Goal: Task Accomplishment & Management: Manage account settings

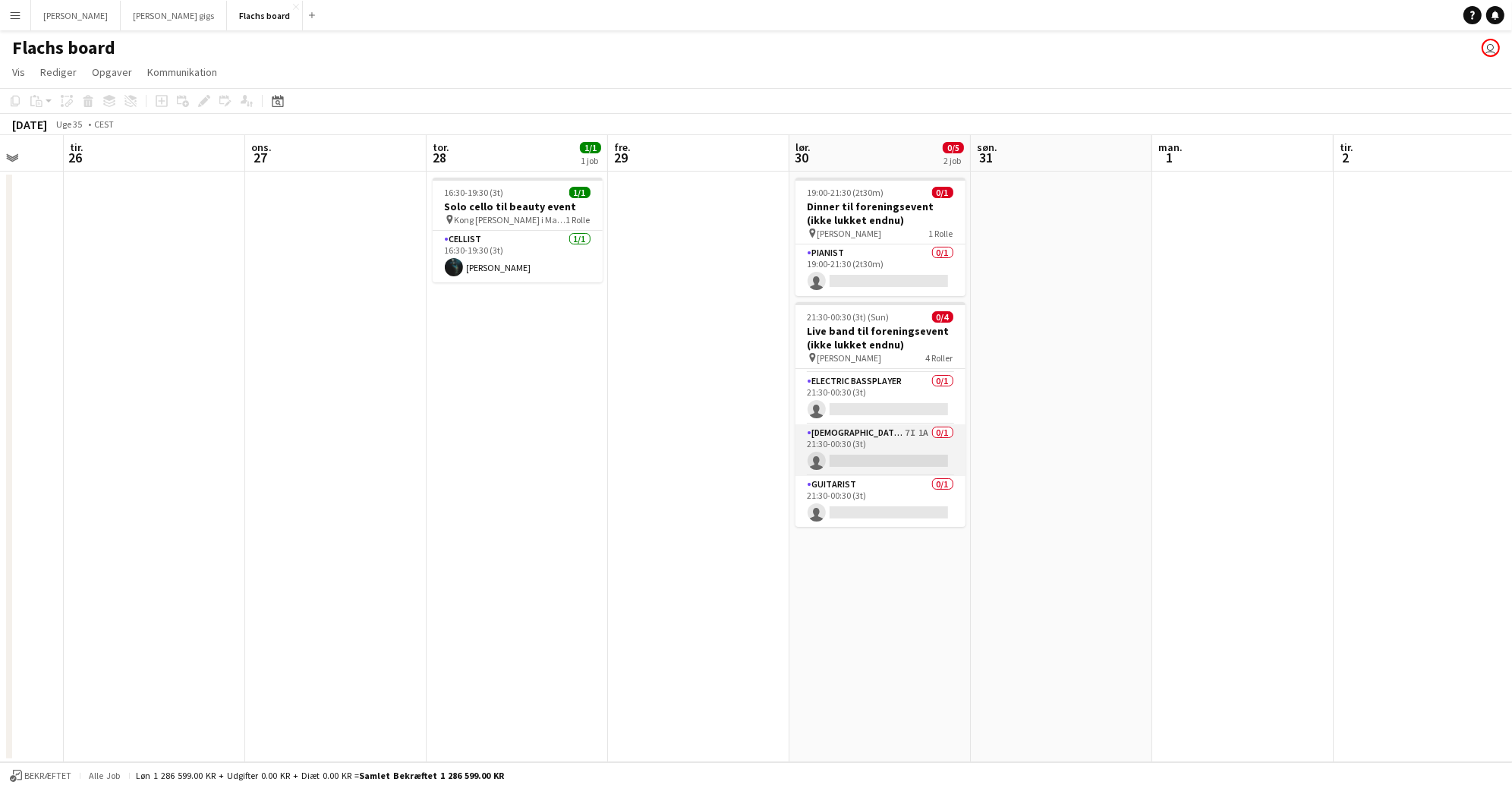
scroll to position [0, 481]
click at [931, 448] on app-card-role "[DEMOGRAPHIC_DATA] Singer 7I 1A 0/1 21:30-00:30 (3t) single-neutral-actions" at bounding box center [880, 450] width 170 height 52
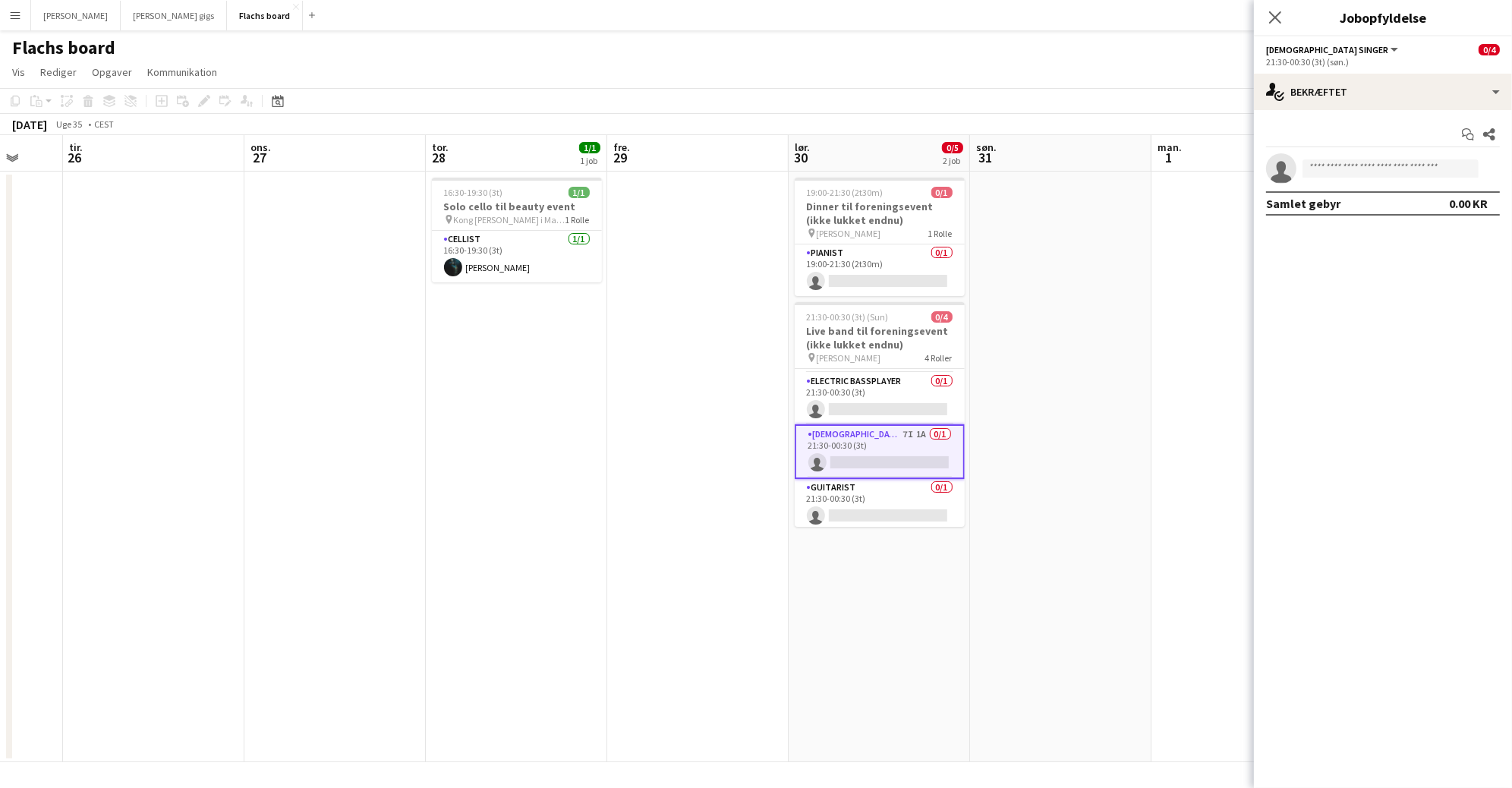
click at [1301, 118] on div "Start chat Del single-neutral-actions Samlet gebyr 0.00 KR" at bounding box center [1383, 169] width 258 height 118
click at [1311, 100] on div "single-neutral-actions-check-2 Bekræftet" at bounding box center [1383, 91] width 258 height 36
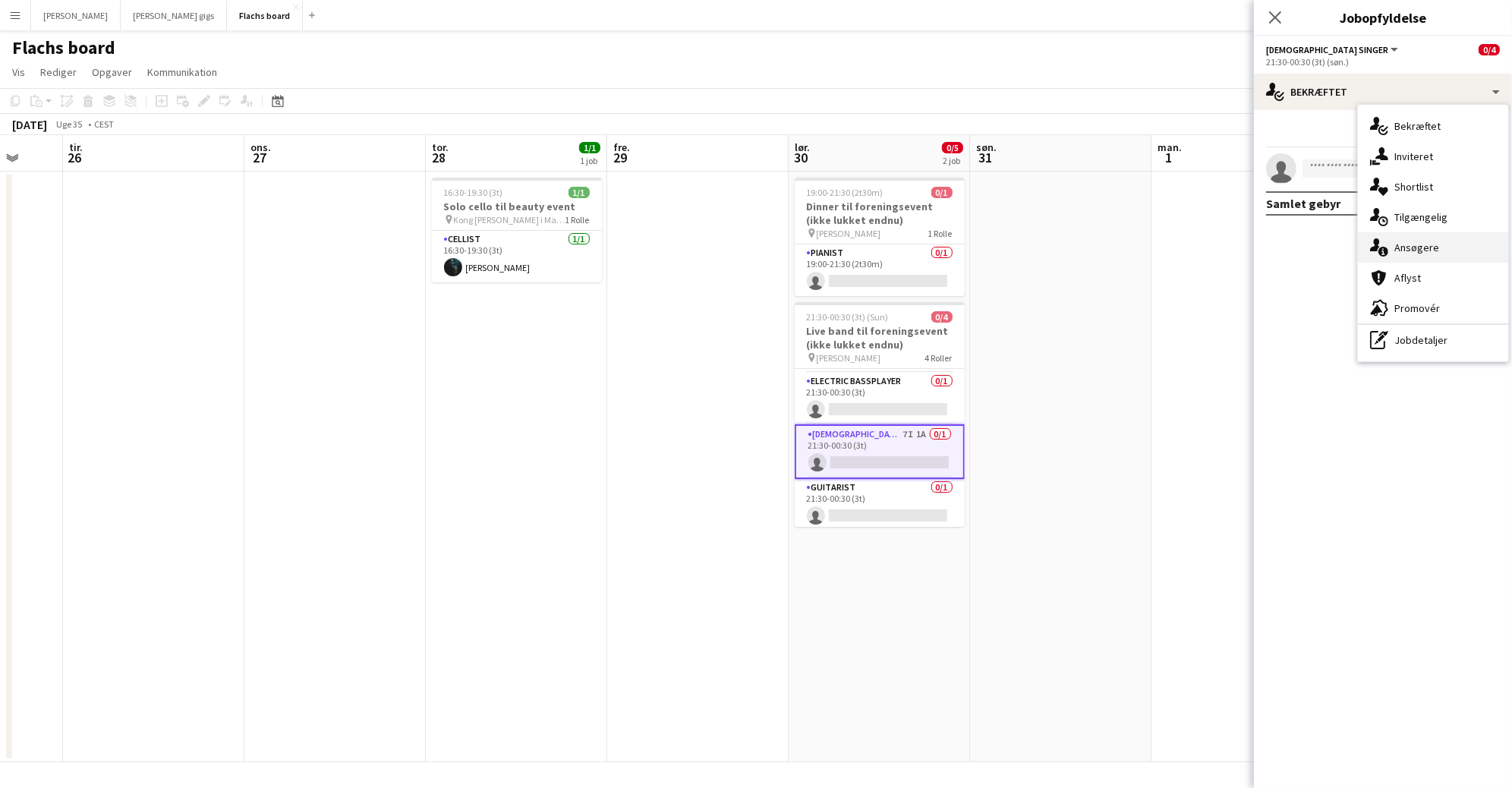
click at [1403, 234] on div "single-neutral-actions-information Ansøgere" at bounding box center [1433, 248] width 150 height 31
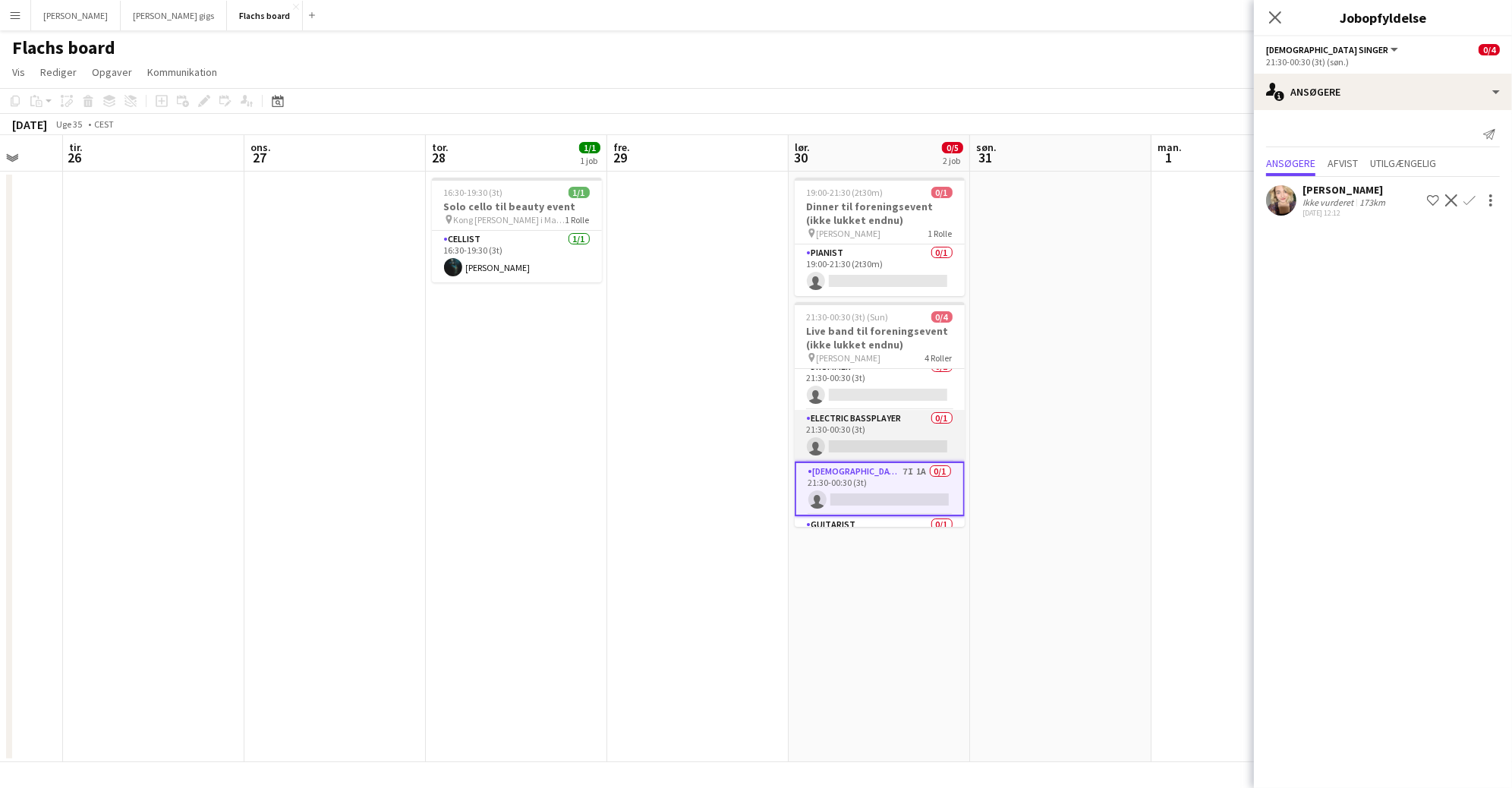
scroll to position [0, 0]
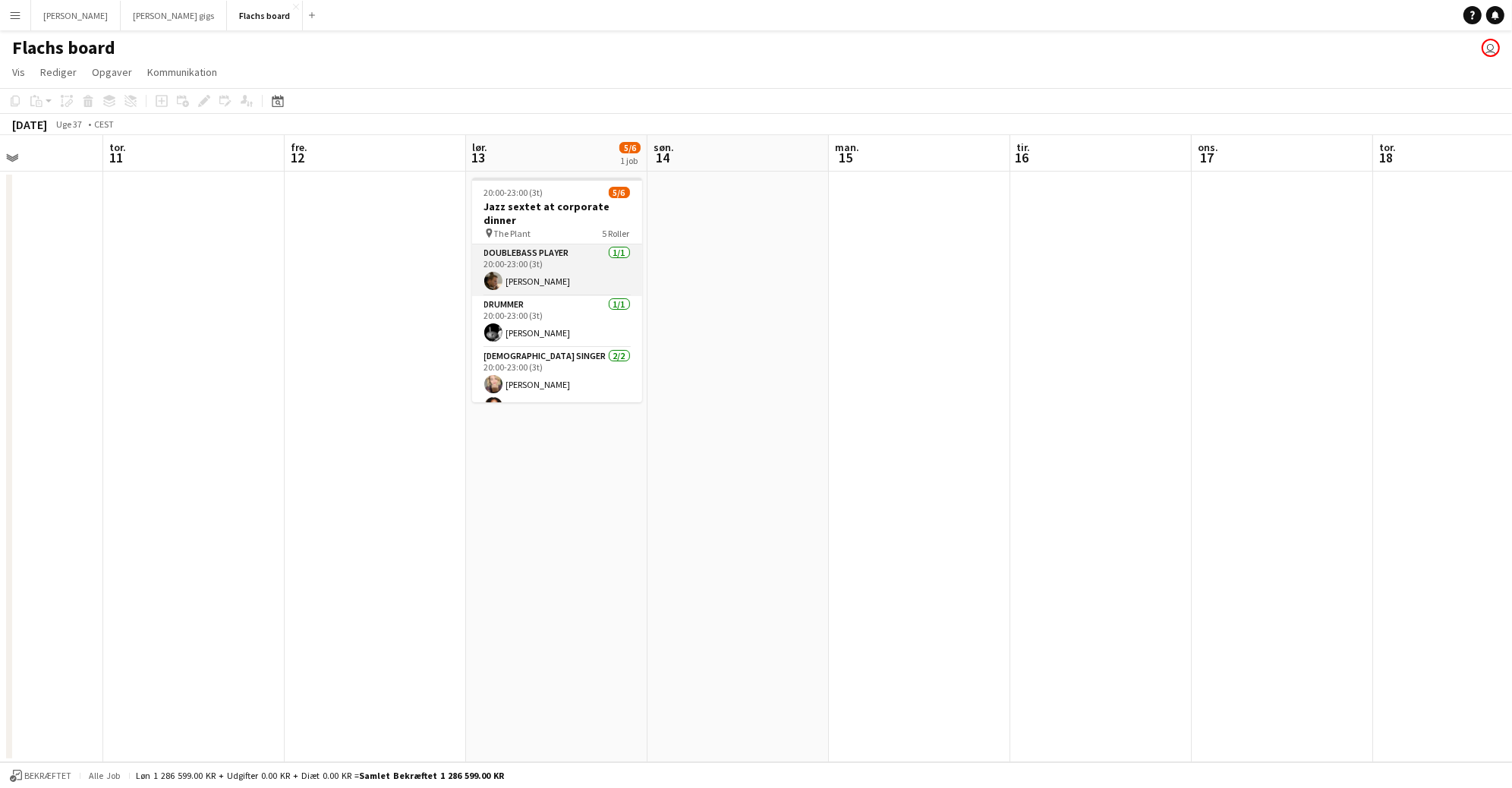
scroll to position [108, 0]
click at [565, 377] on app-card-role "Saxophone [DATE] 20:00-23:00 (3t) [PERSON_NAME]" at bounding box center [557, 391] width 170 height 52
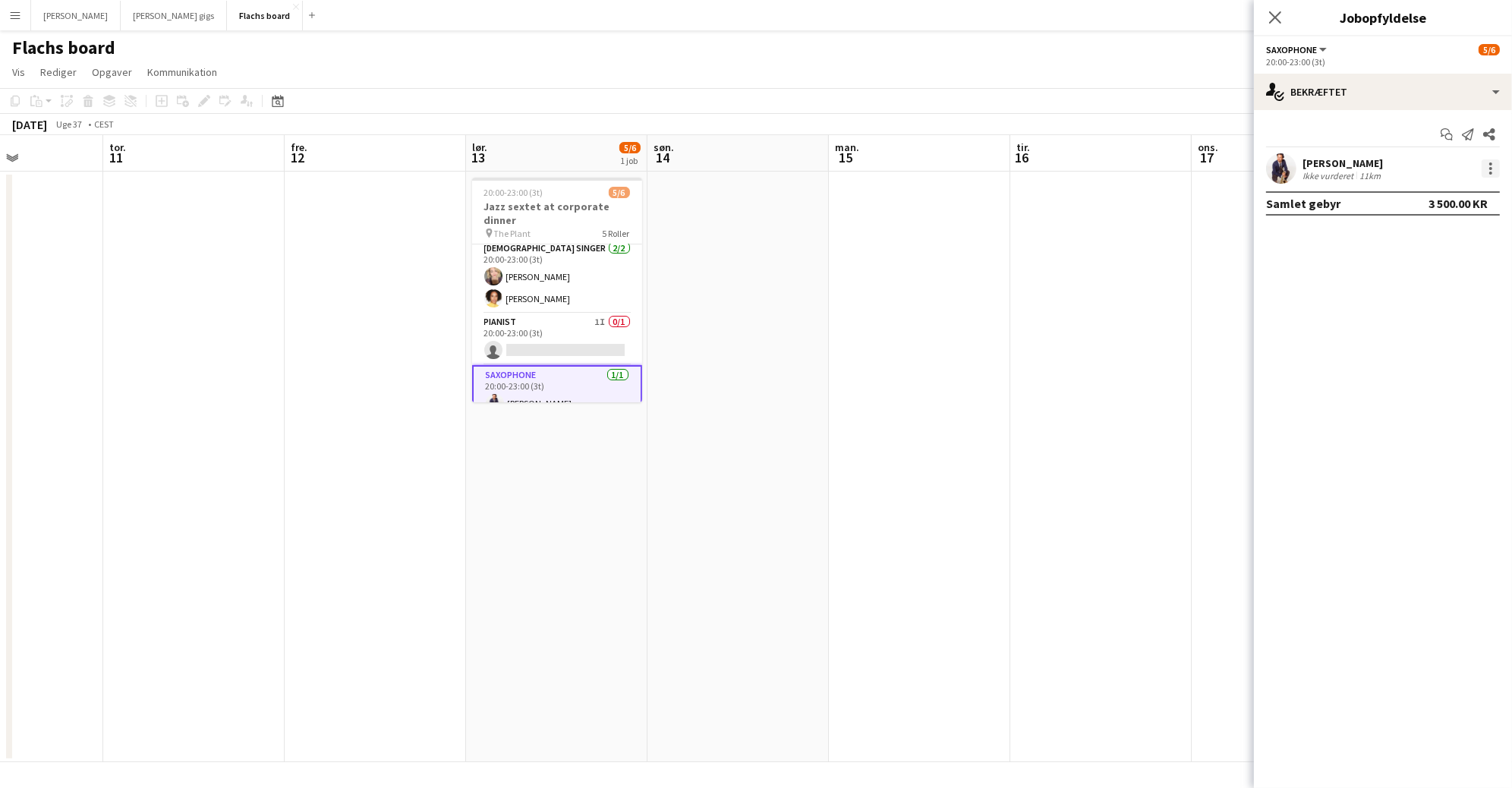
click at [1492, 172] on div at bounding box center [1490, 173] width 3 height 3
click at [1442, 336] on span "Fjern" at bounding box center [1431, 341] width 116 height 14
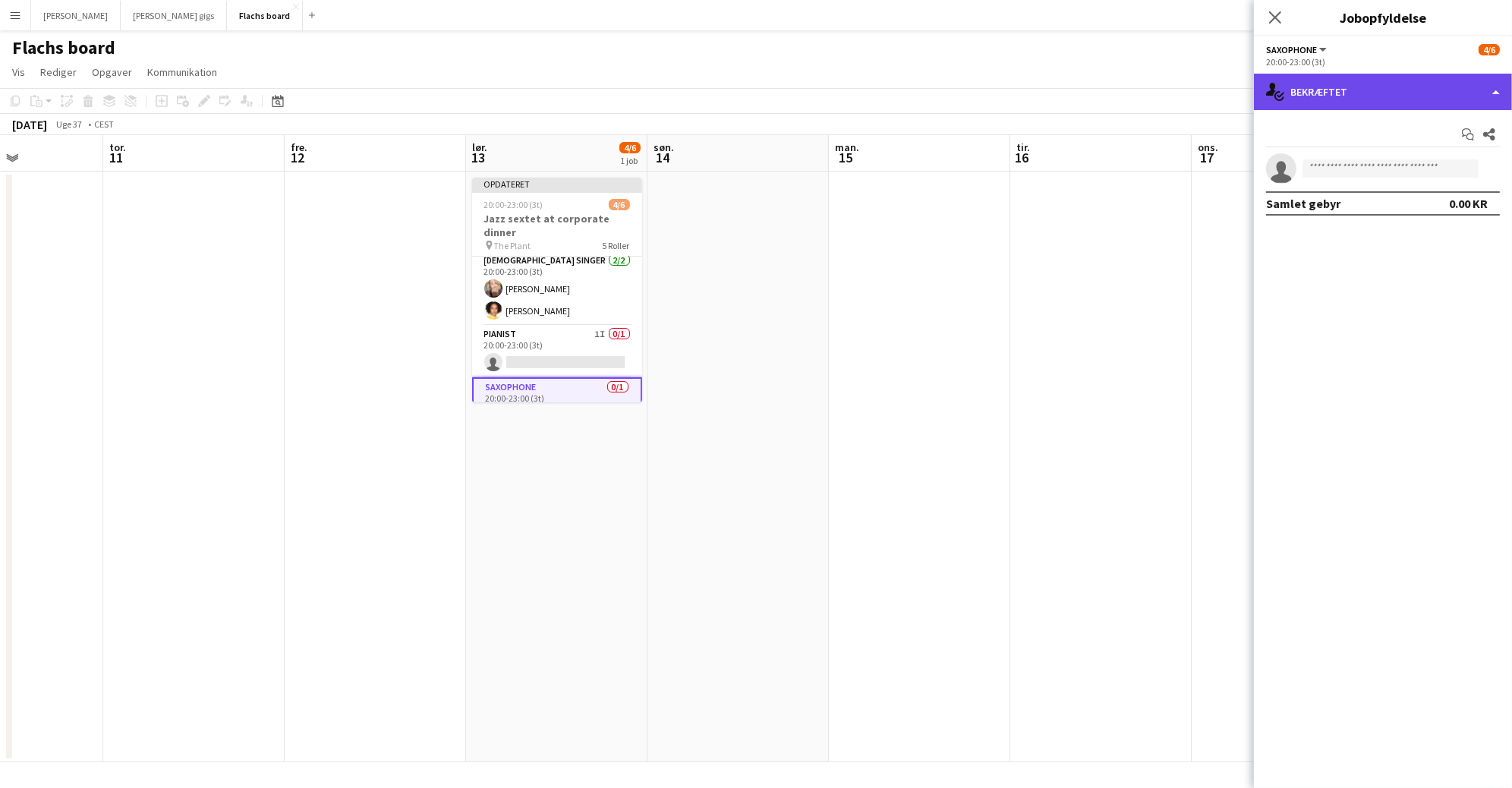
click at [1379, 87] on div "single-neutral-actions-check-2 Bekræftet" at bounding box center [1383, 91] width 258 height 36
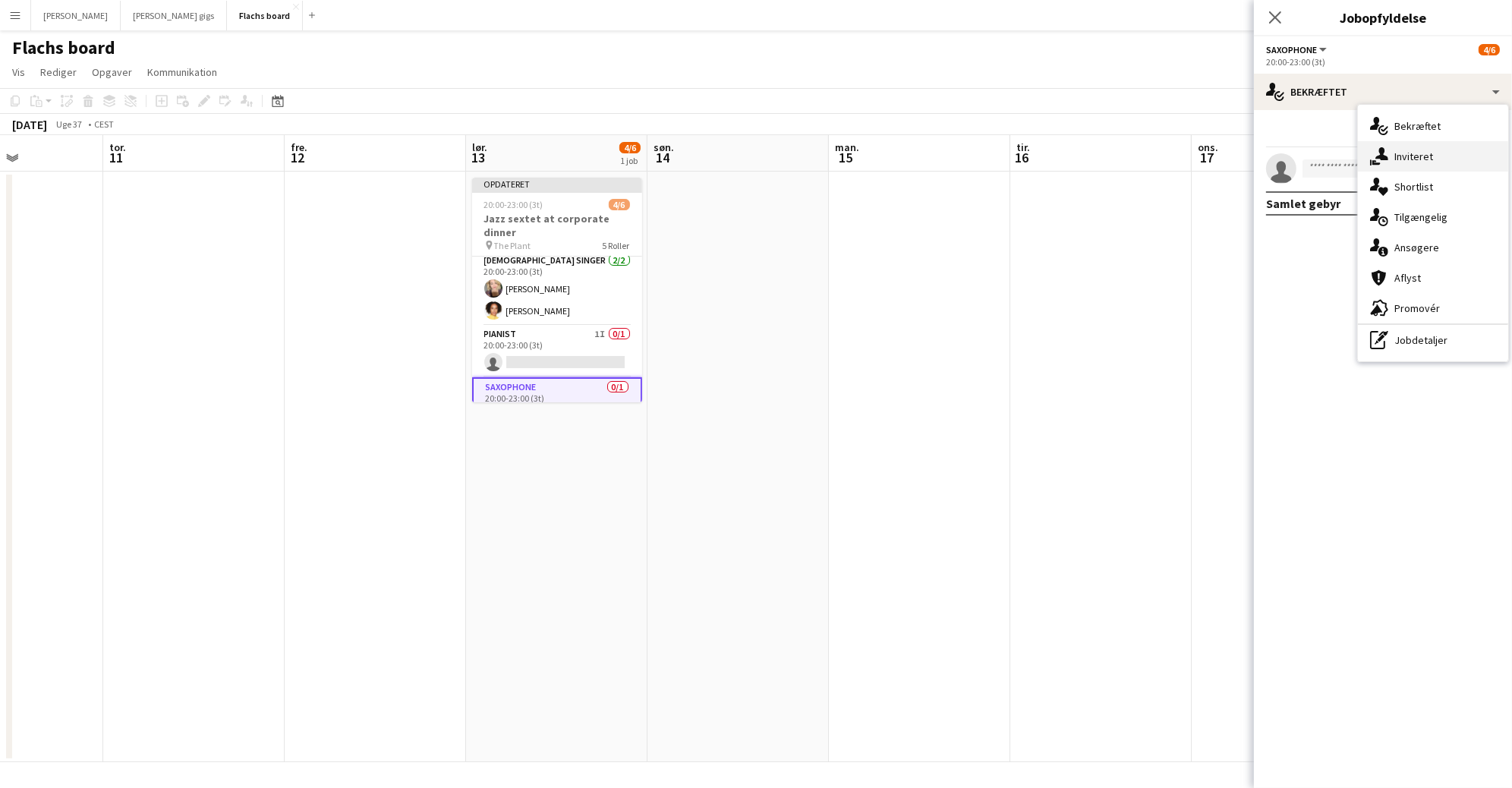
click at [1420, 163] on div "single-neutral-actions-share-1 Inviteret" at bounding box center [1433, 157] width 150 height 31
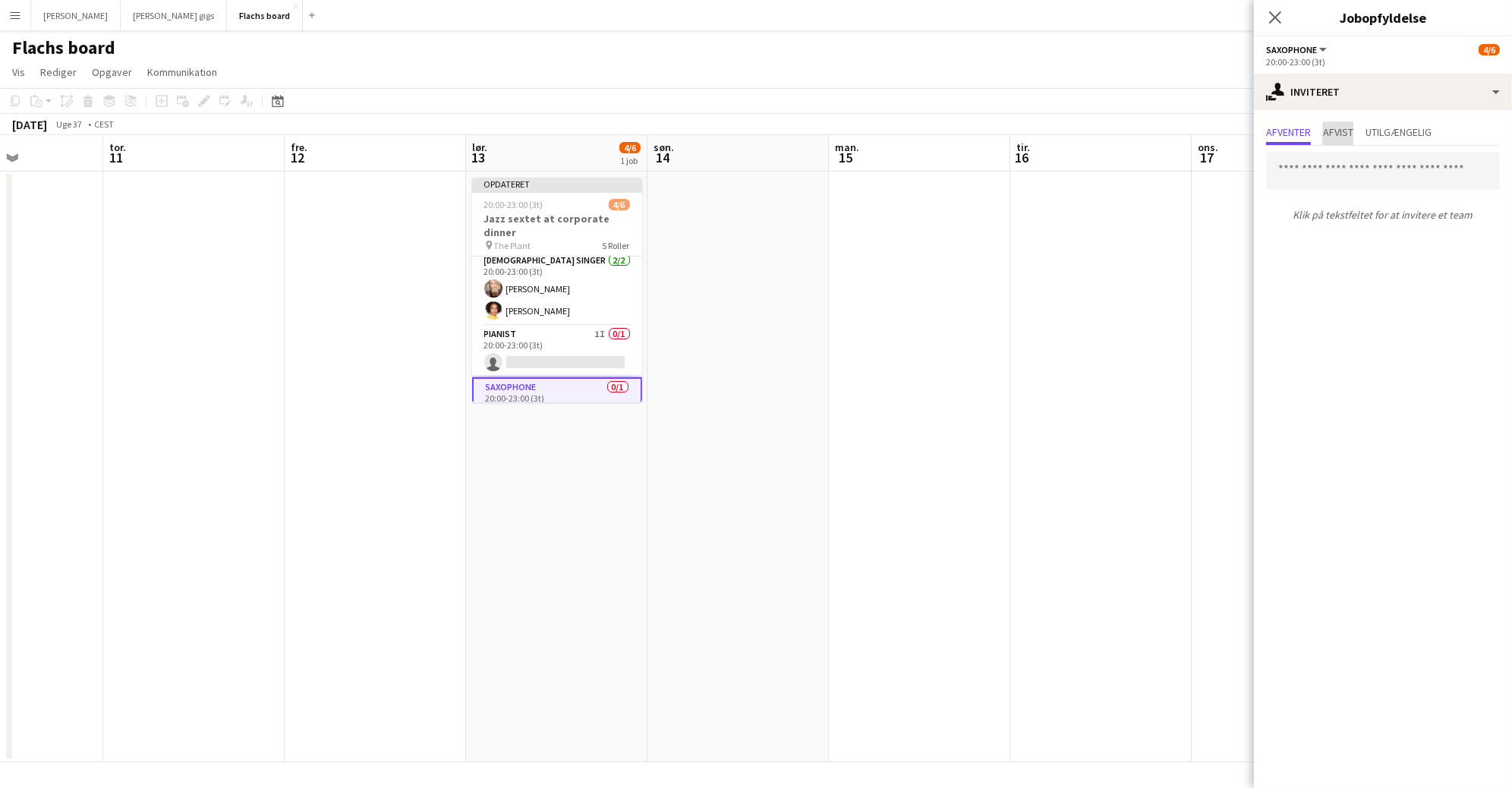
click at [1353, 138] on span "Afvist" at bounding box center [1338, 132] width 31 height 11
click at [1292, 133] on span "Afventer" at bounding box center [1289, 132] width 45 height 11
click at [1323, 94] on div "single-neutral-actions-share-1 Inviteret" at bounding box center [1383, 91] width 258 height 36
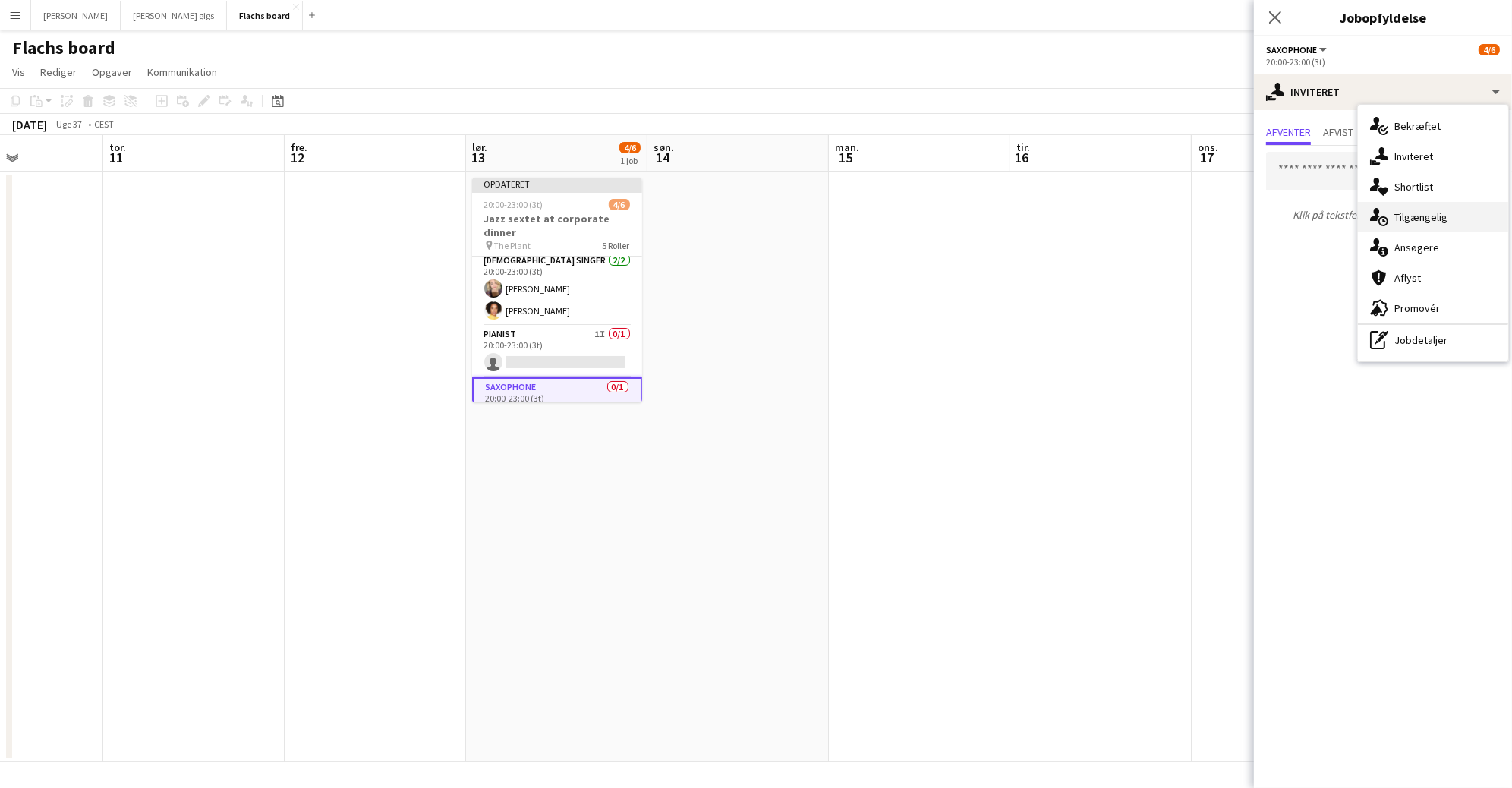
click at [1411, 224] on div "single-neutral-actions-upload Tilgængelig" at bounding box center [1433, 217] width 150 height 31
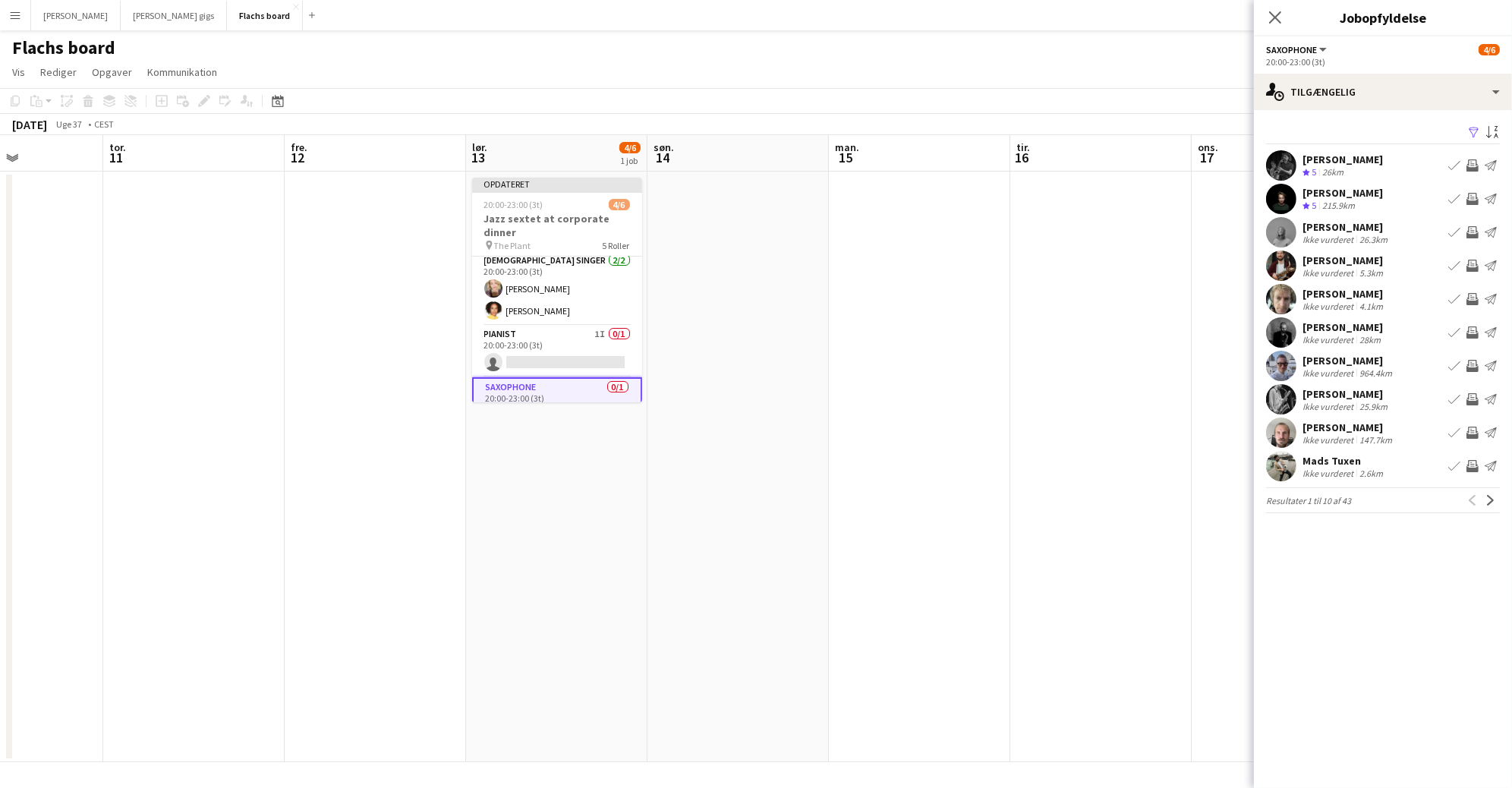
click at [1477, 163] on app-icon "Inviter team" at bounding box center [1472, 165] width 12 height 12
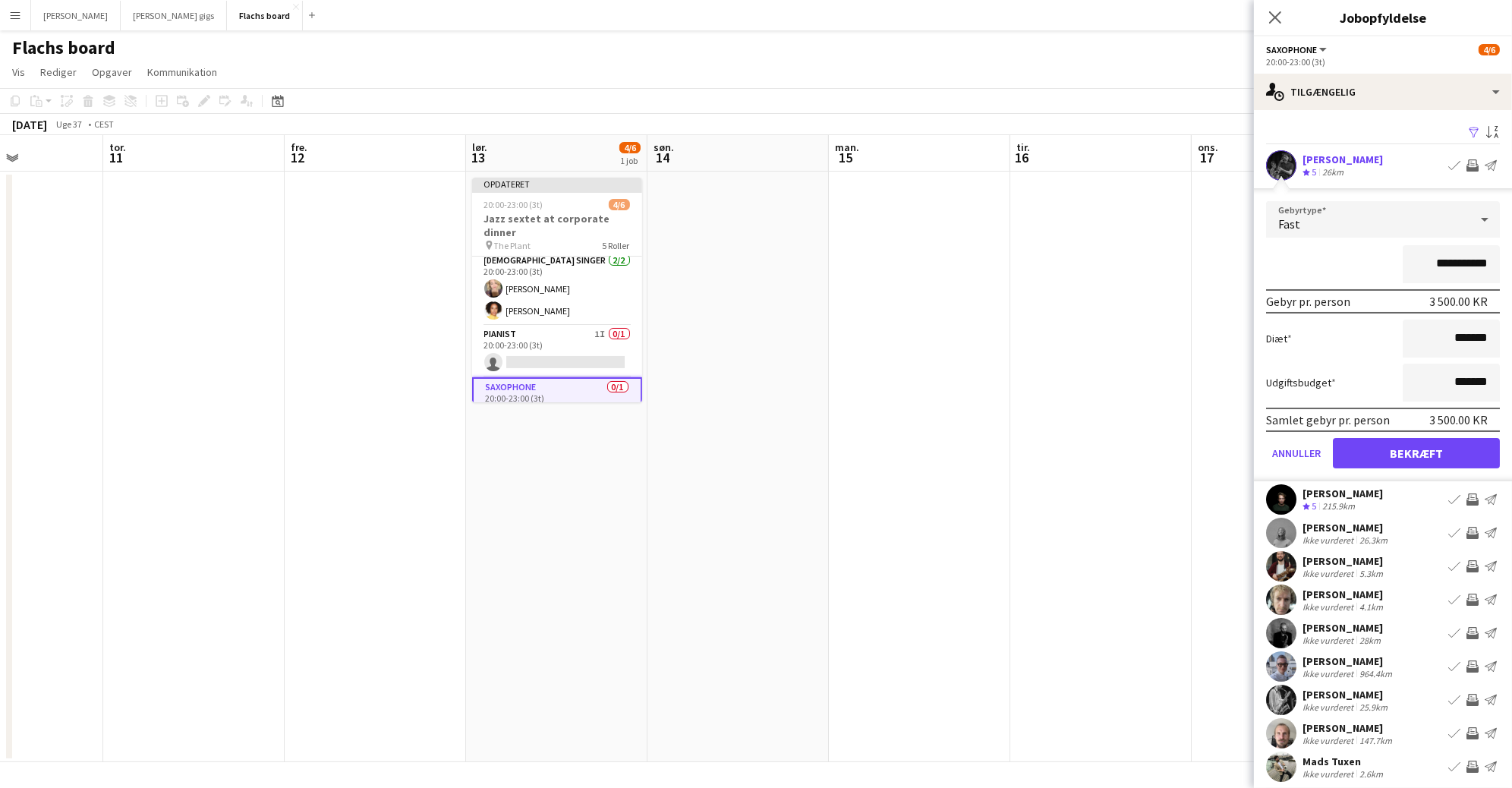
click at [1442, 470] on form "**********" at bounding box center [1383, 341] width 258 height 280
click at [1446, 442] on button "Bekræft" at bounding box center [1416, 453] width 167 height 31
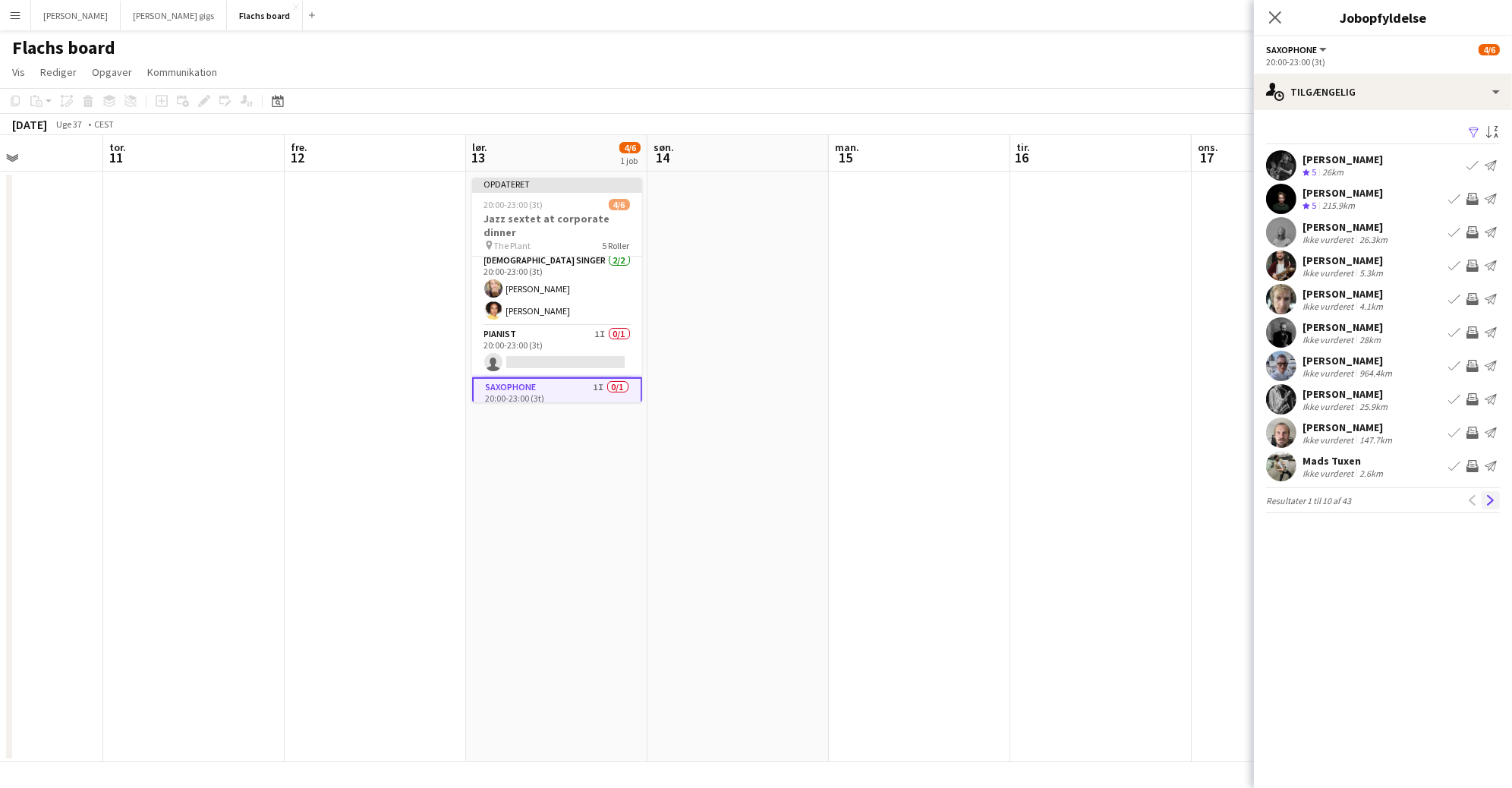
click at [1491, 502] on app-icon "Næste" at bounding box center [1491, 500] width 11 height 11
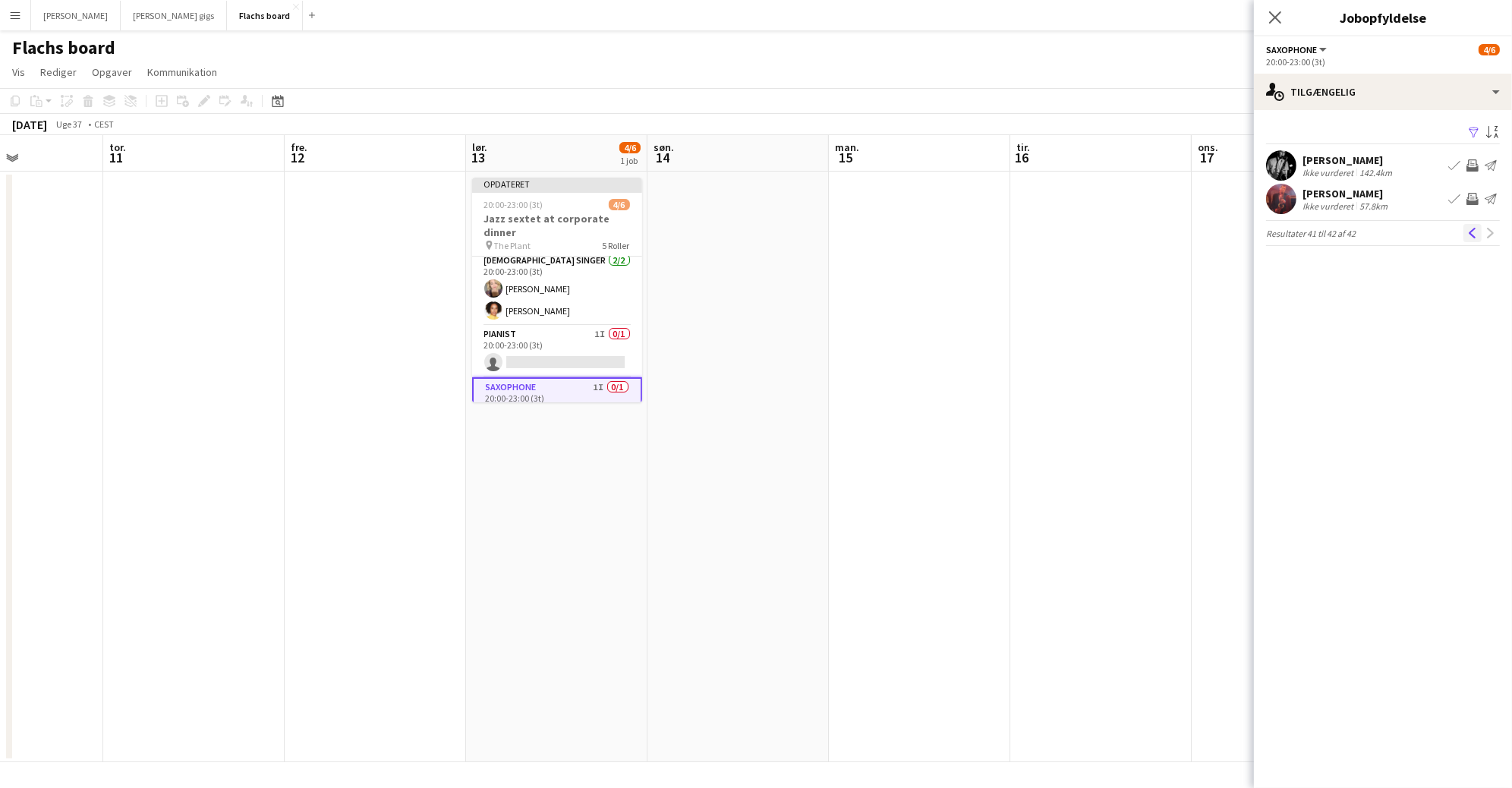
click at [1476, 235] on app-icon "Tidligere" at bounding box center [1473, 233] width 11 height 11
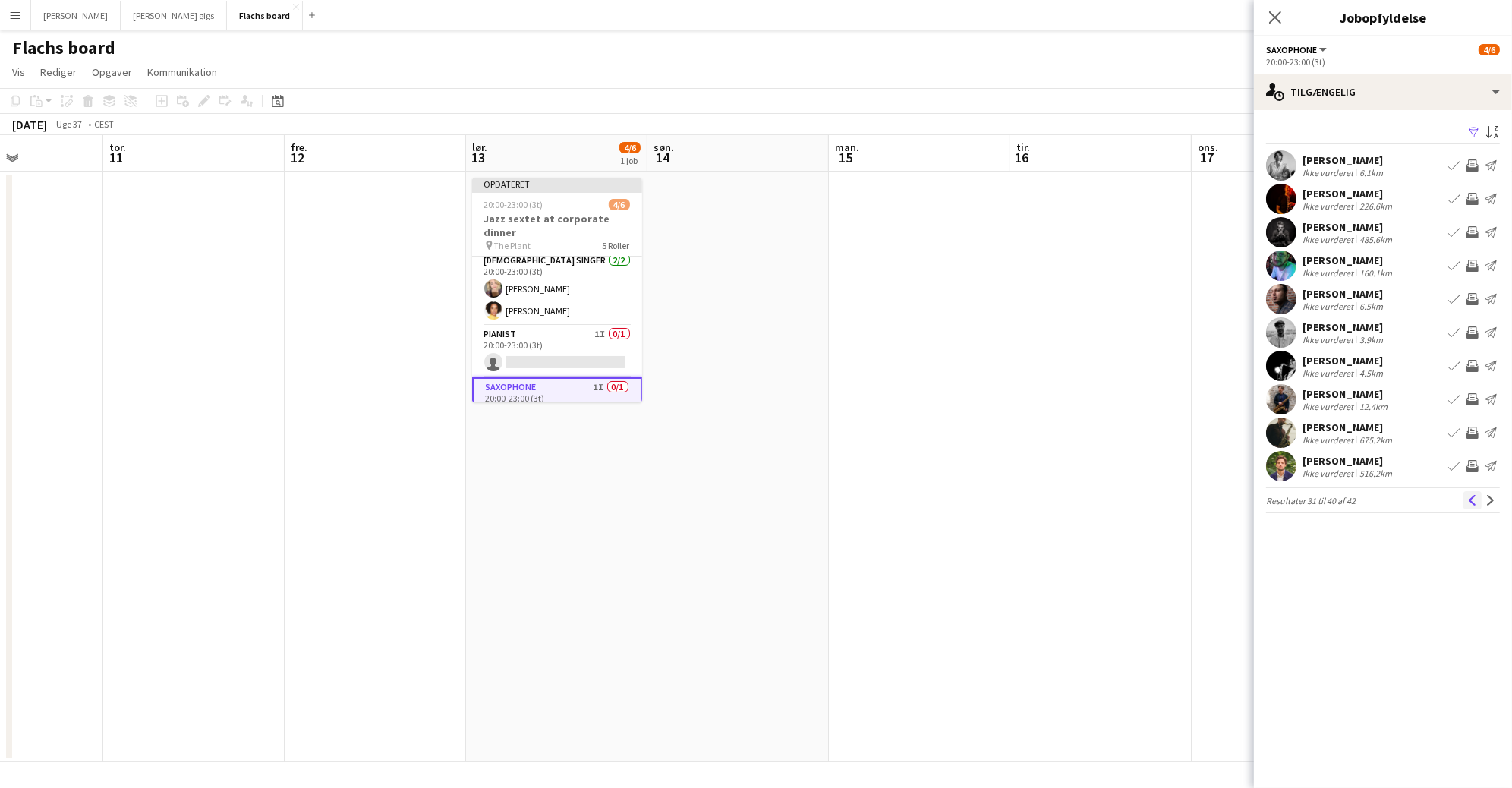
click at [1478, 498] on app-icon "Tidligere" at bounding box center [1473, 500] width 11 height 11
click at [1478, 506] on app-icon "Tidligere" at bounding box center [1473, 500] width 11 height 11
click at [1473, 366] on app-icon "Inviter team" at bounding box center [1472, 366] width 12 height 12
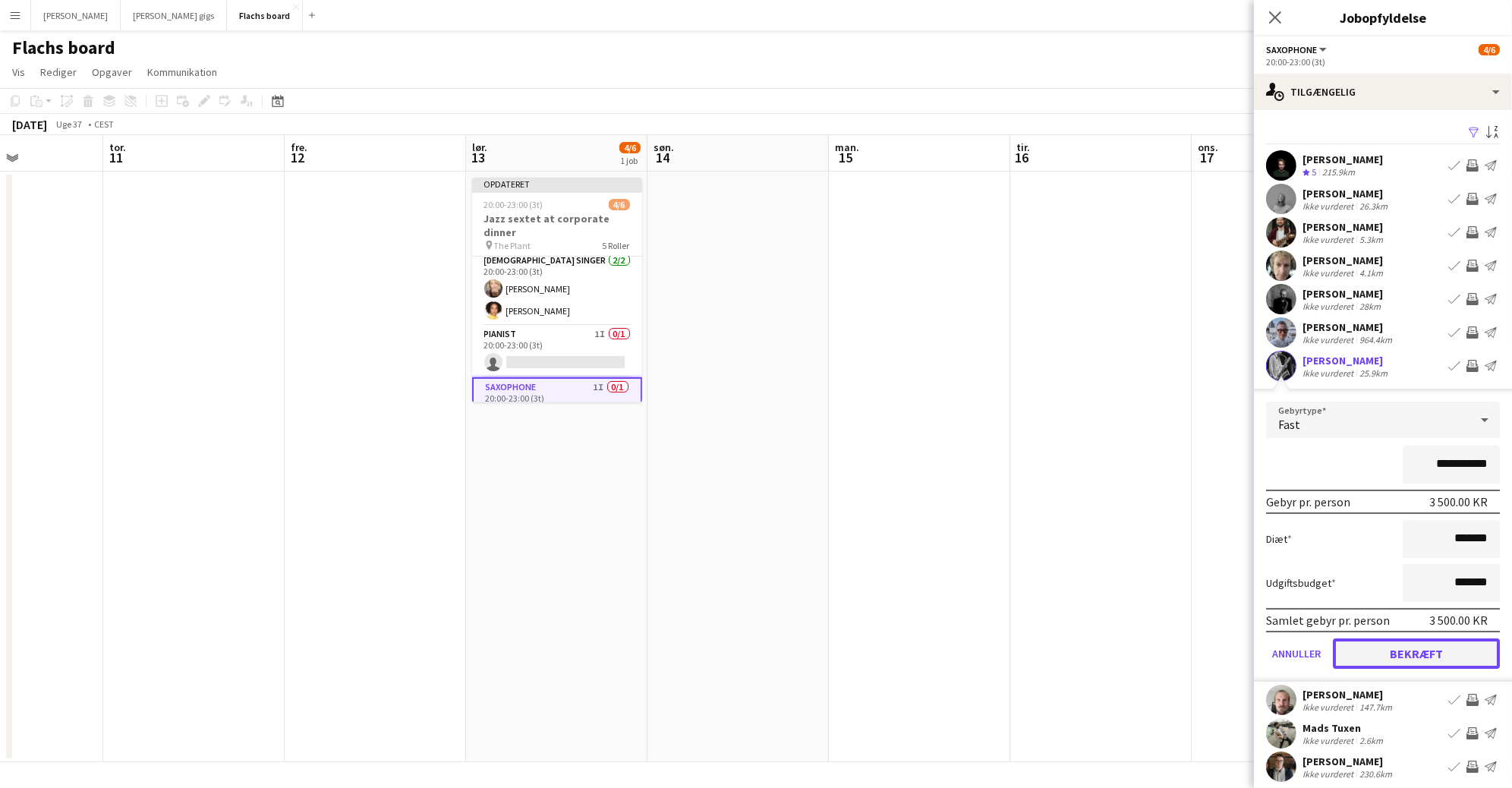
click at [1437, 657] on button "Bekræft" at bounding box center [1416, 654] width 167 height 31
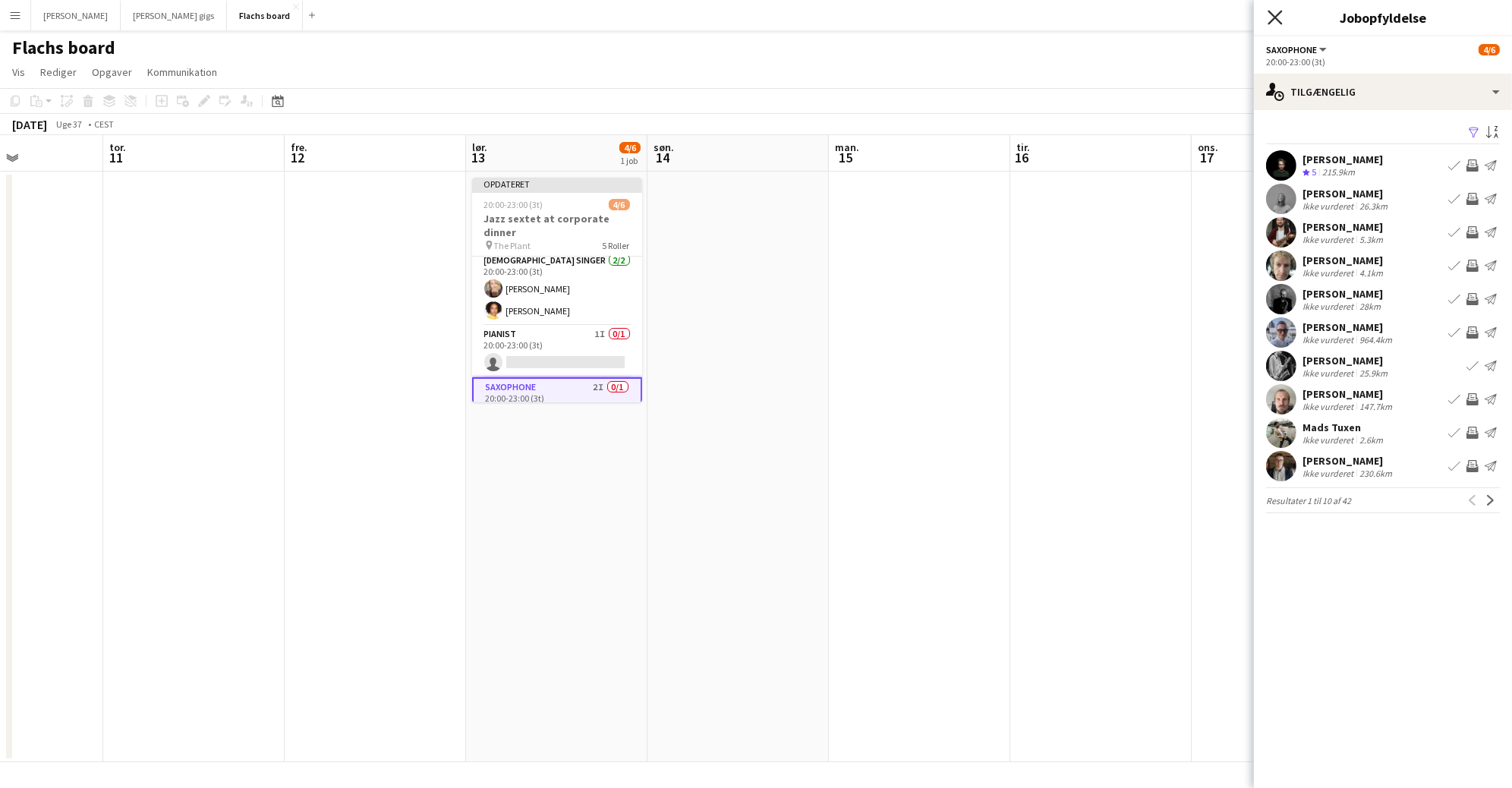
click at [1270, 15] on icon "Luk pop-in" at bounding box center [1275, 17] width 14 height 14
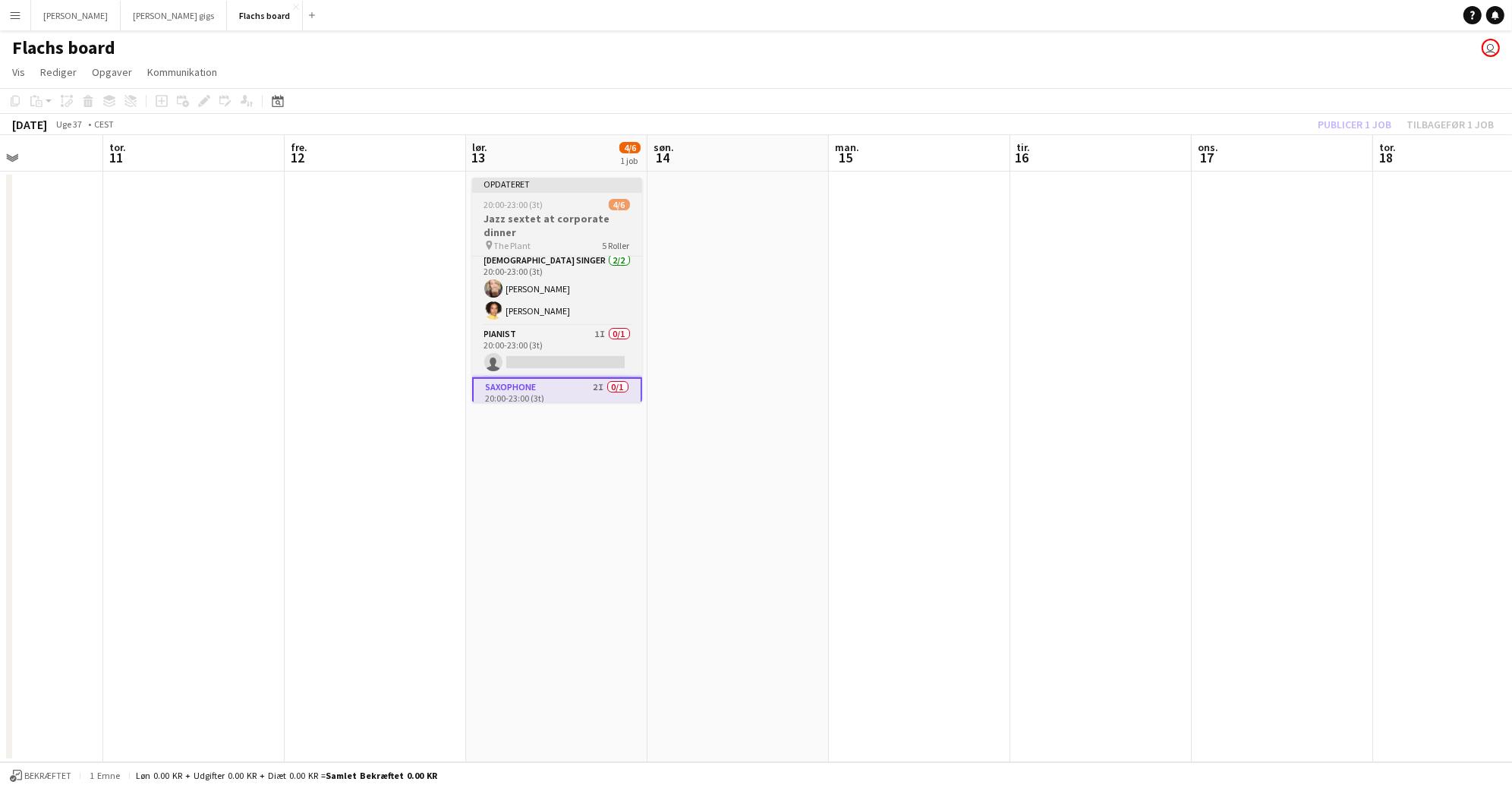
click at [583, 182] on div "Opdateret" at bounding box center [557, 183] width 170 height 12
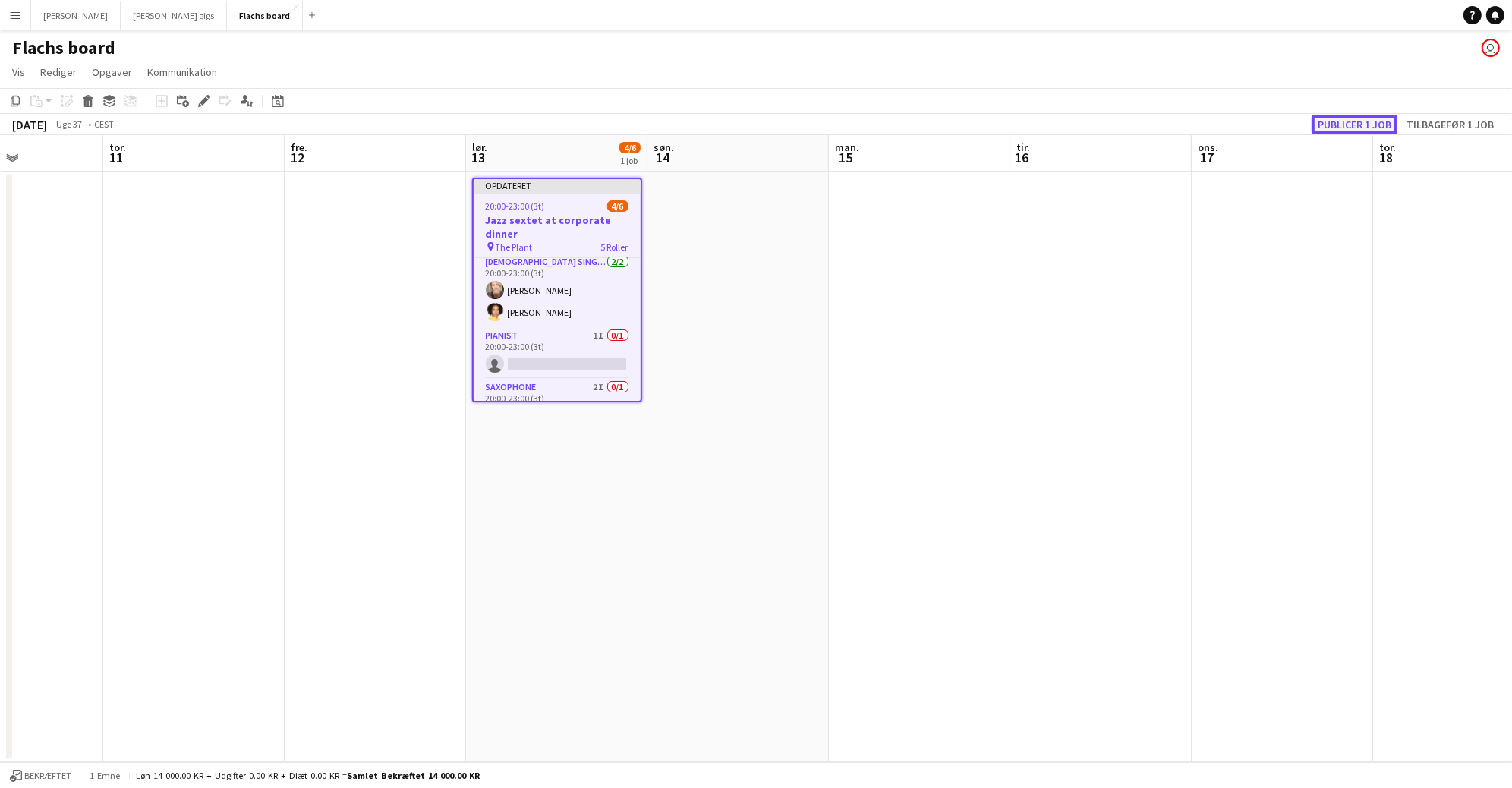
click at [1336, 125] on button "Publicer 1 job" at bounding box center [1355, 125] width 86 height 20
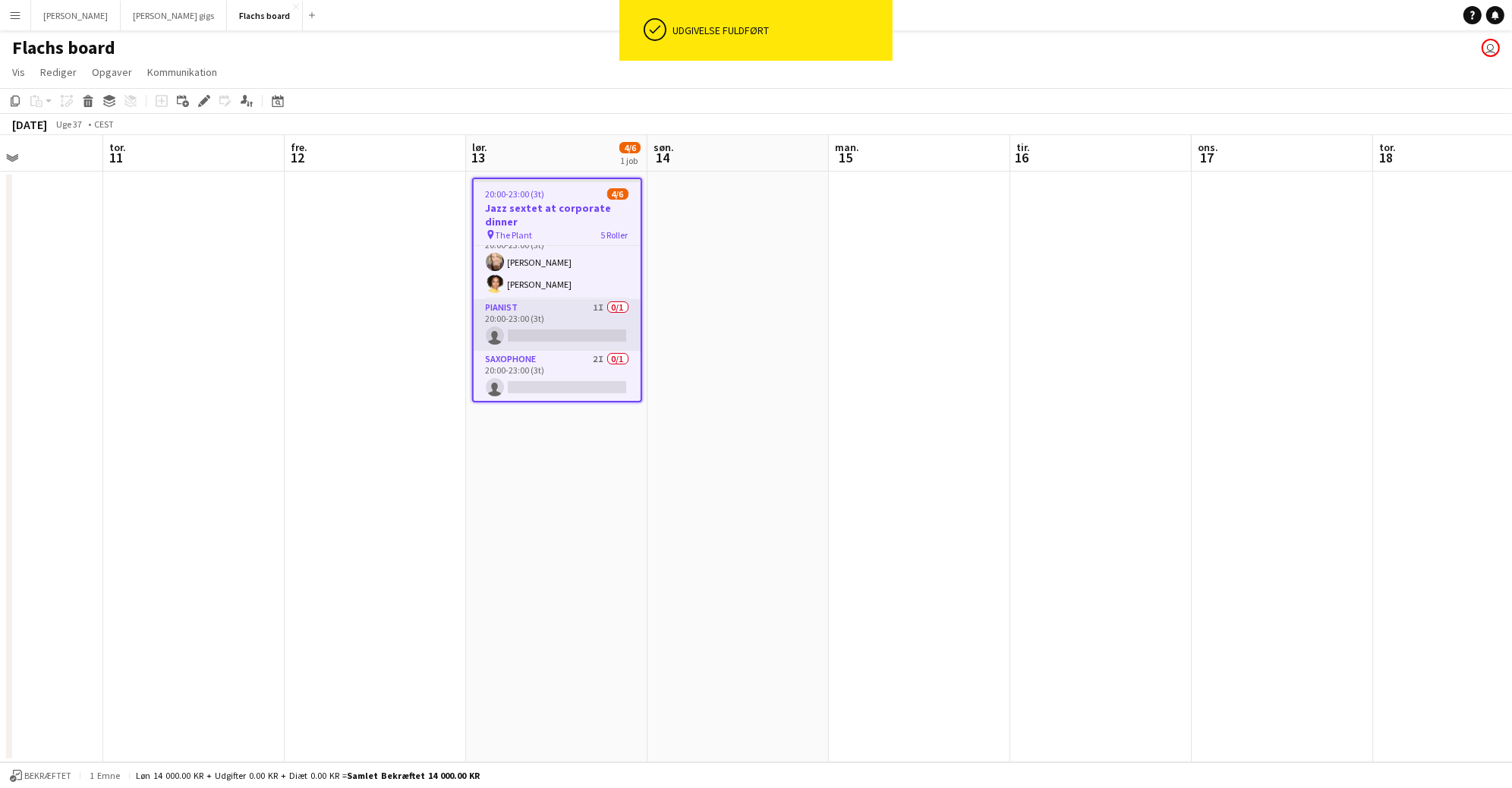
scroll to position [0, 0]
click at [733, 323] on app-date-cell at bounding box center [738, 467] width 182 height 591
